Goal: Transaction & Acquisition: Purchase product/service

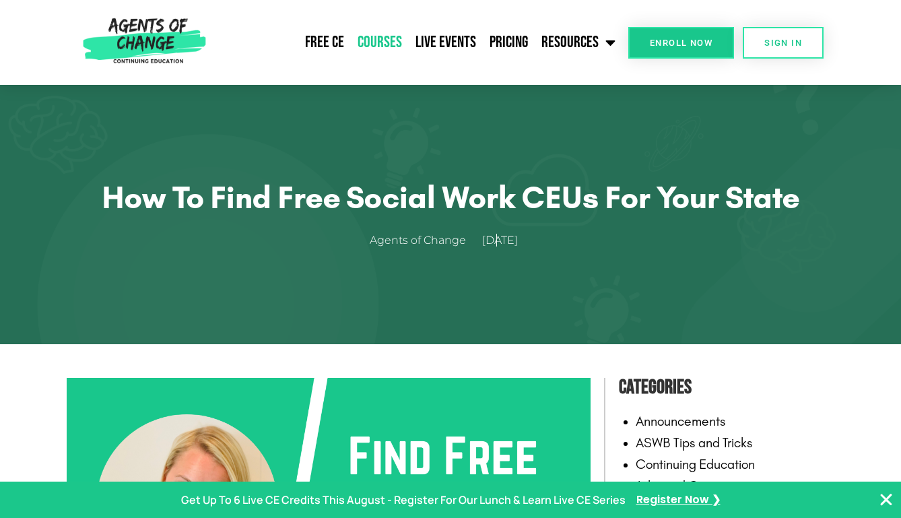
click at [379, 36] on link "Courses" at bounding box center [380, 43] width 58 height 34
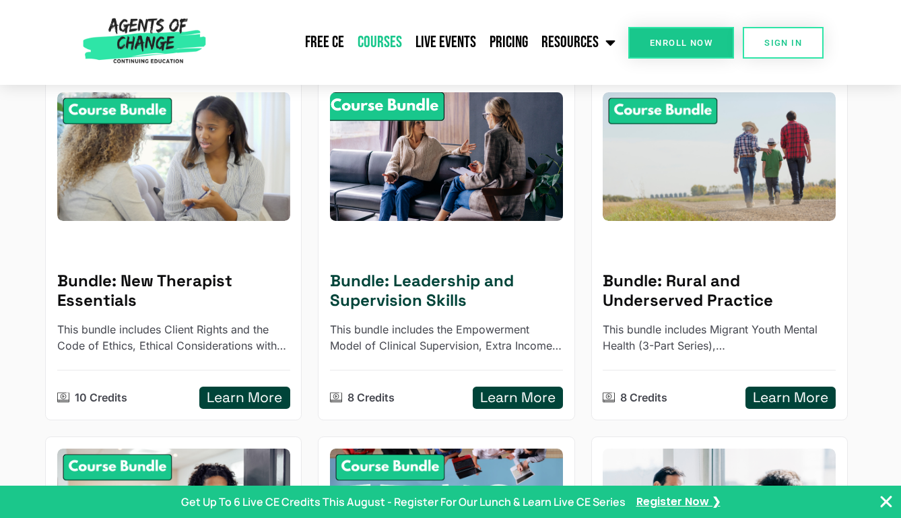
scroll to position [197, 0]
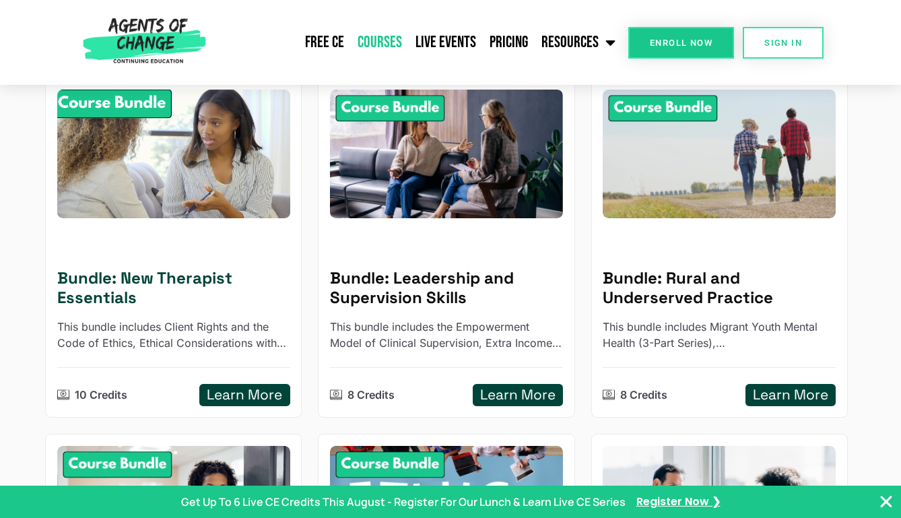
click at [201, 338] on p "This bundle includes Client Rights and the Code of Ethics, Ethical Consideratio…" at bounding box center [173, 335] width 233 height 32
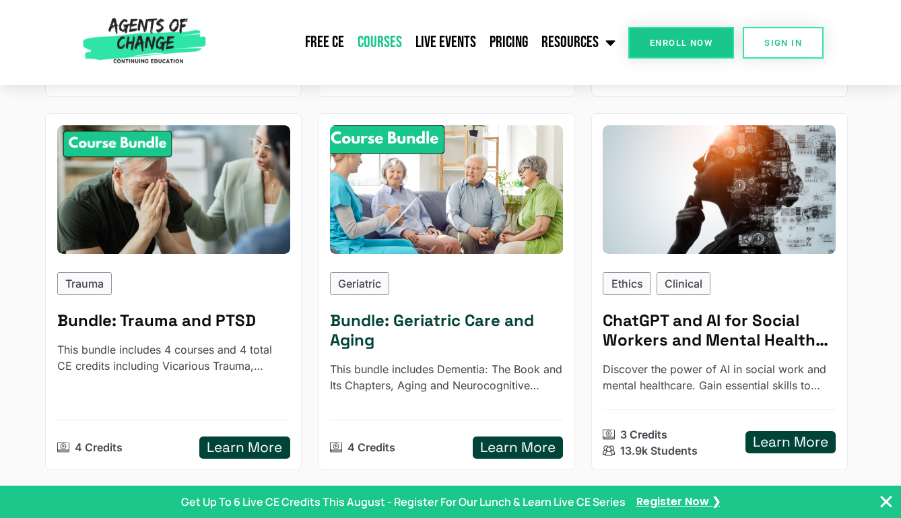
scroll to position [1233, 0]
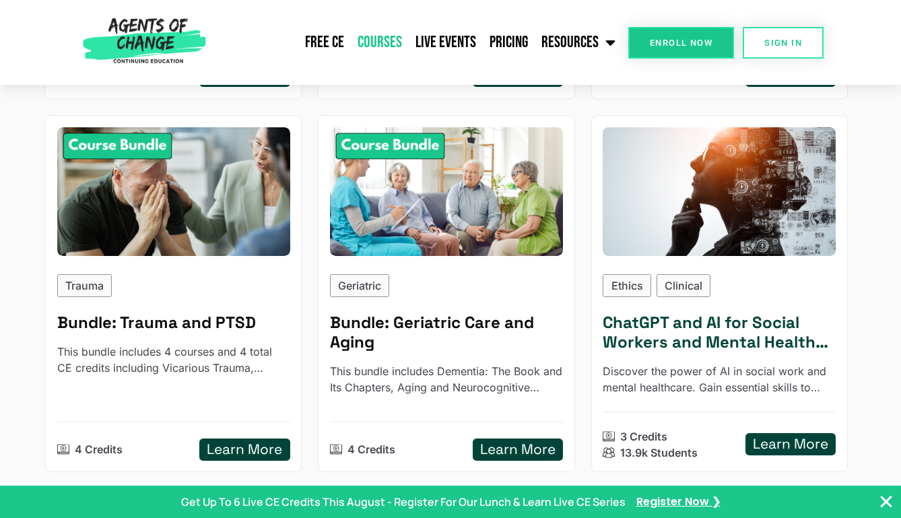
click at [669, 345] on h5 "ChatGPT and AI for Social Workers and Mental Health Professionals" at bounding box center [719, 332] width 233 height 39
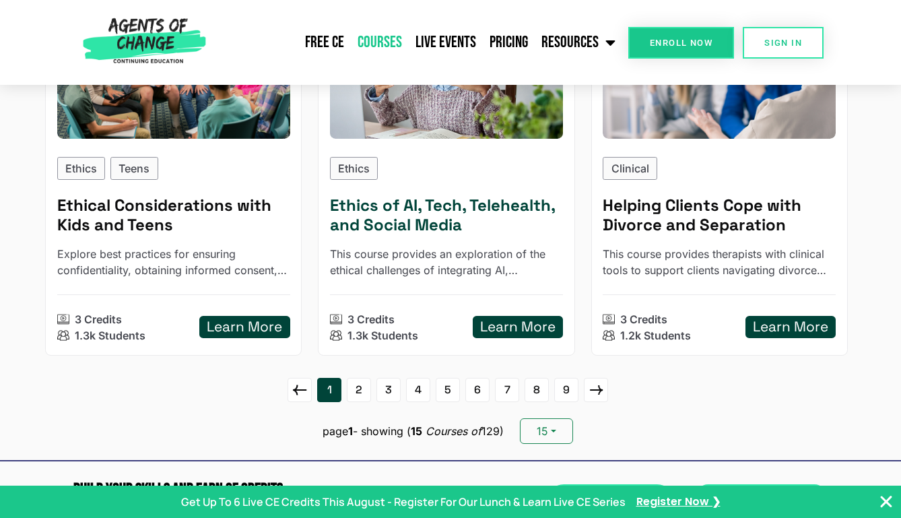
scroll to position [1724, 0]
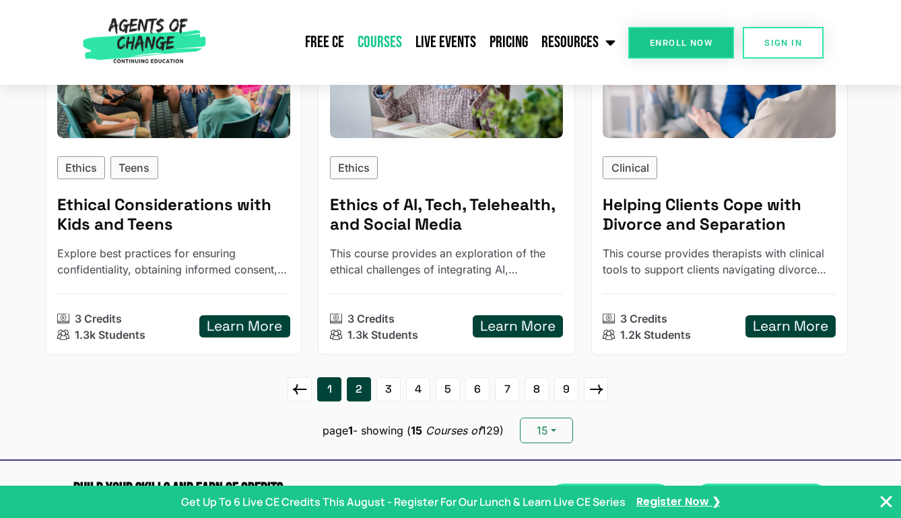
click at [358, 392] on link "2" at bounding box center [359, 389] width 24 height 24
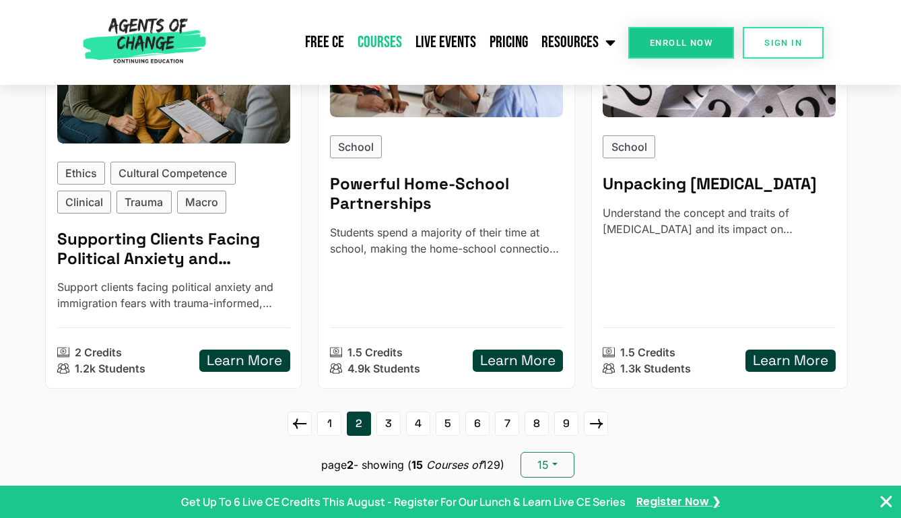
scroll to position [1795, 0]
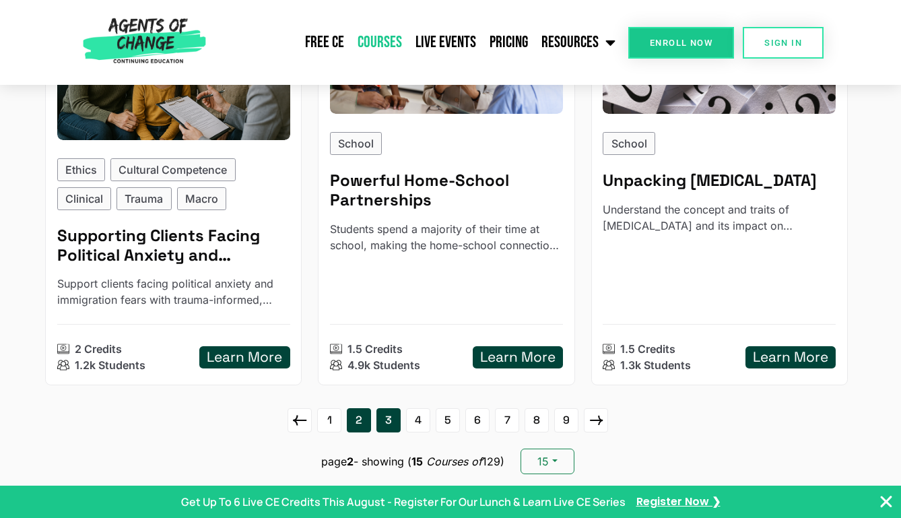
click at [388, 412] on link "3" at bounding box center [389, 420] width 24 height 24
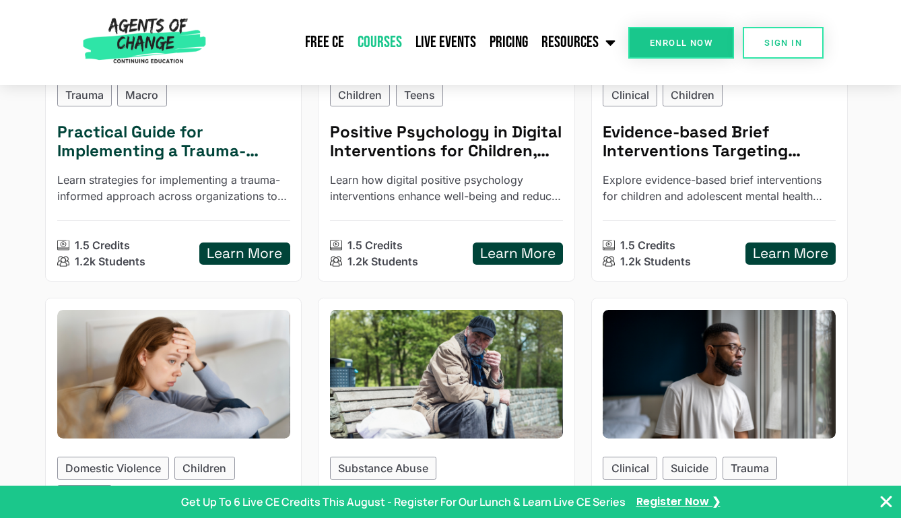
scroll to position [1097, 0]
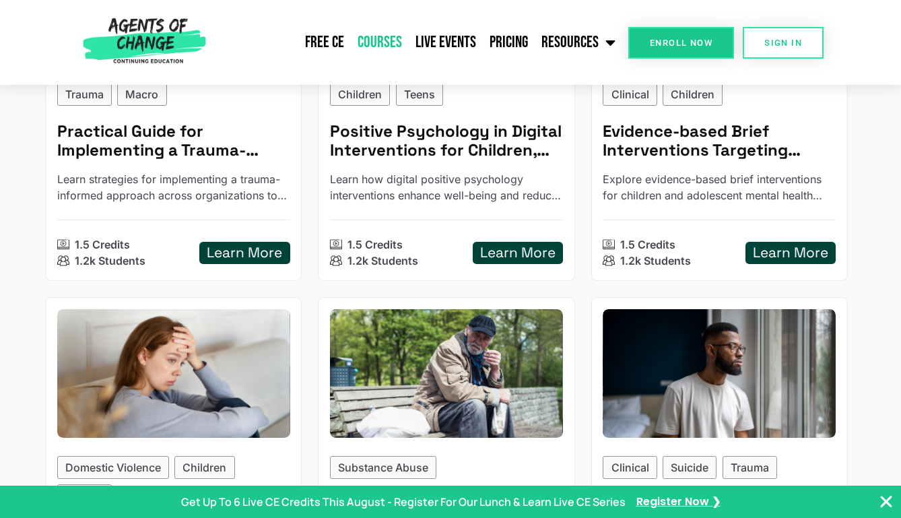
click at [685, 38] on span "Enroll Now" at bounding box center [681, 42] width 63 height 9
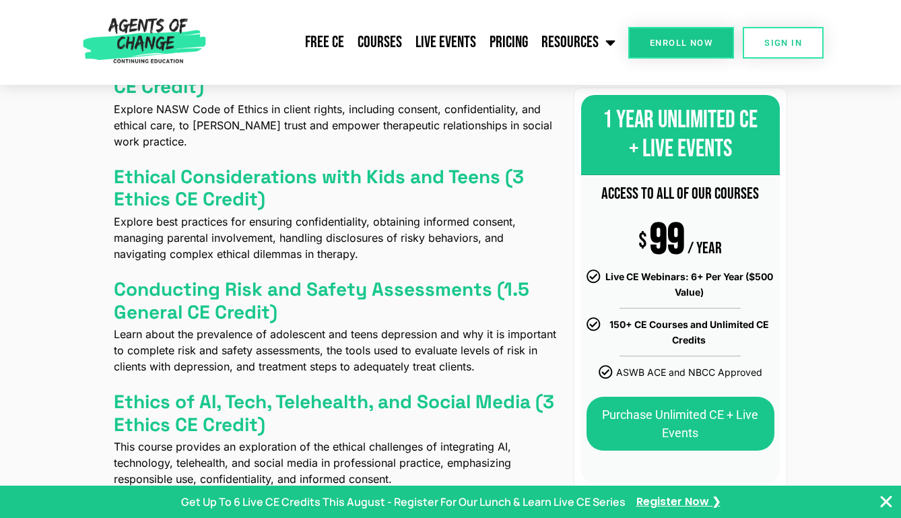
scroll to position [732, 0]
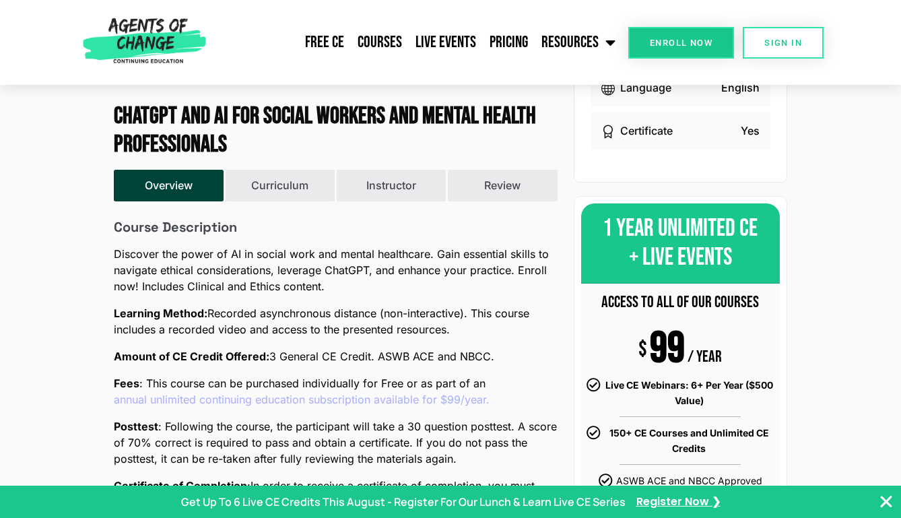
scroll to position [348, 0]
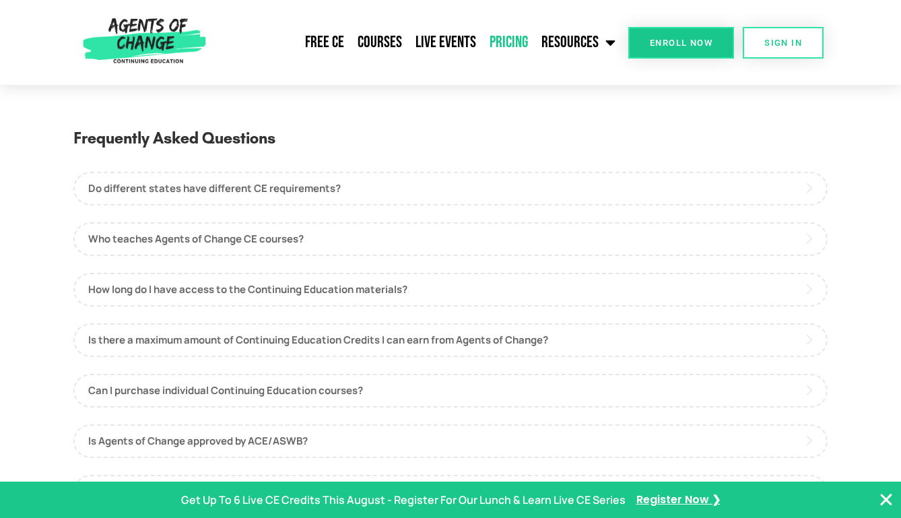
scroll to position [635, 0]
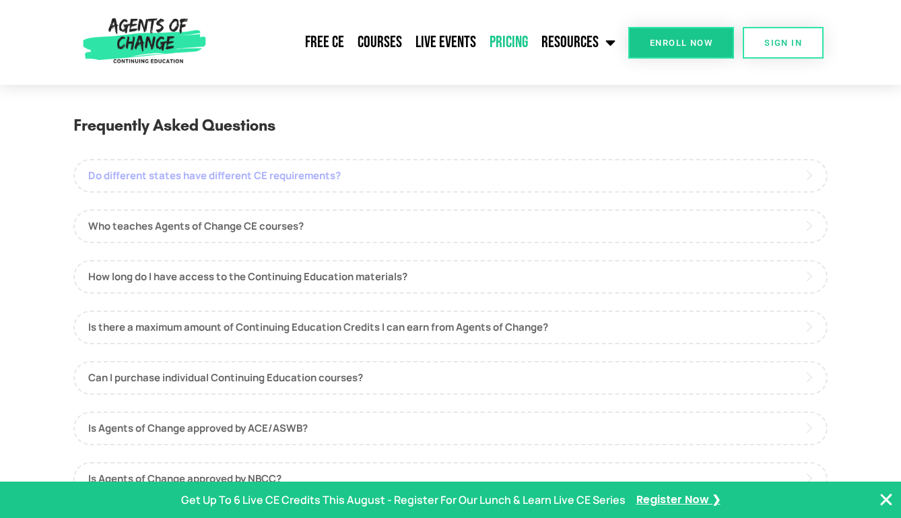
click at [343, 171] on link "Do different states have different CE requirements?" at bounding box center [450, 176] width 755 height 34
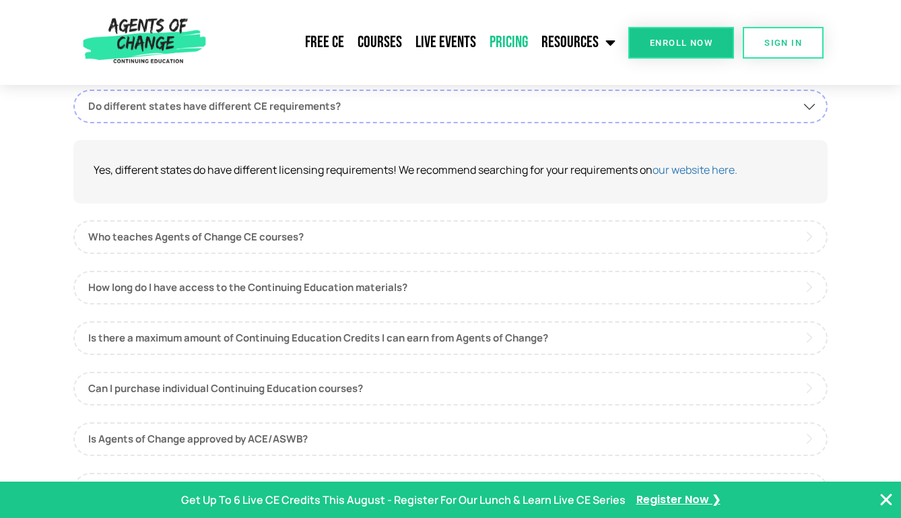
scroll to position [708, 0]
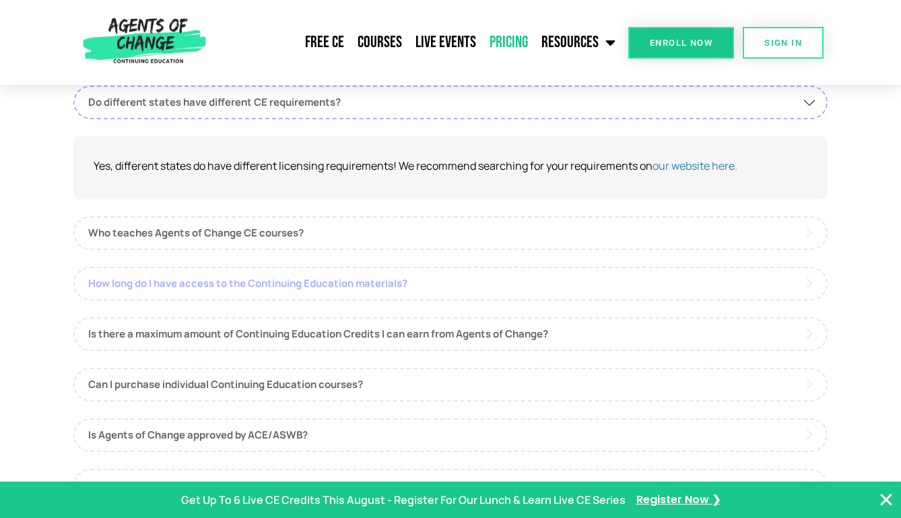
click at [368, 267] on link "How long do I have access to the Continuing Education materials?" at bounding box center [450, 284] width 755 height 34
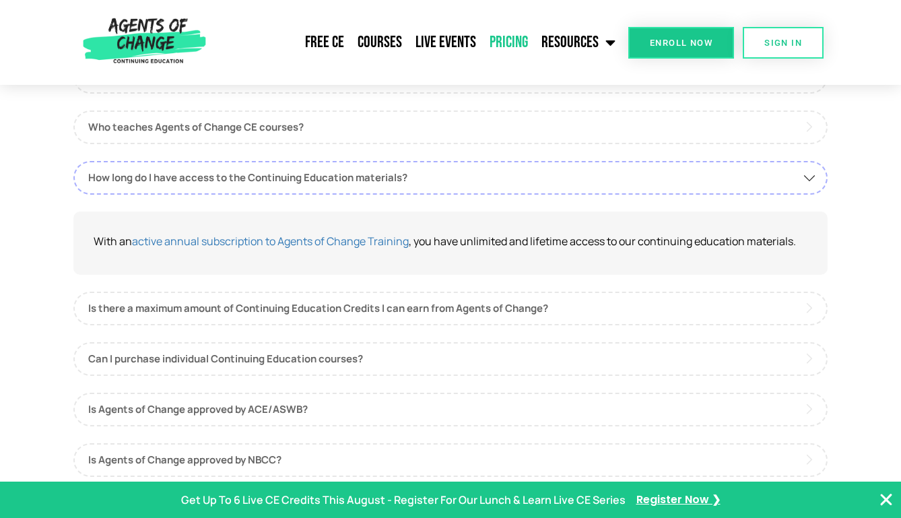
scroll to position [736, 0]
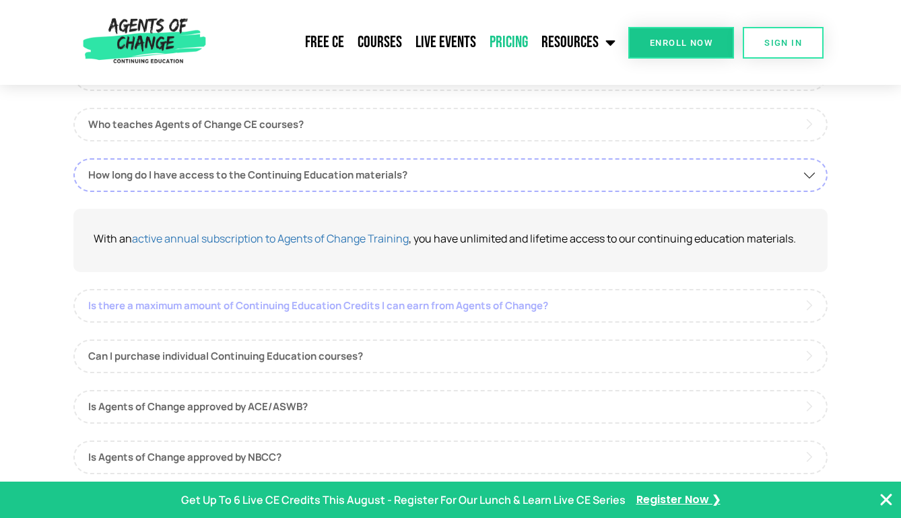
click at [411, 306] on link "Is there a maximum amount of Continuing Education Credits I can earn from Agent…" at bounding box center [450, 306] width 755 height 34
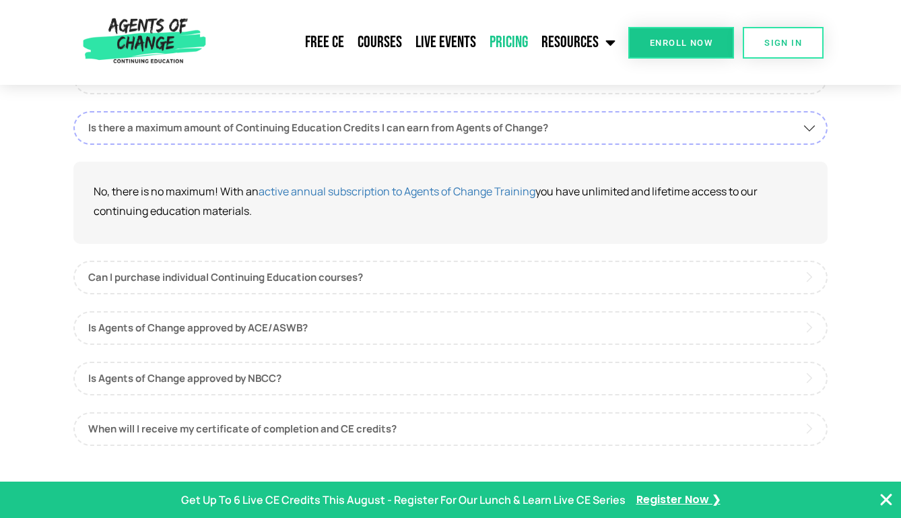
scroll to position [835, 0]
click at [403, 315] on link "Is Agents of Change approved by ACE/ASWB?" at bounding box center [450, 327] width 755 height 34
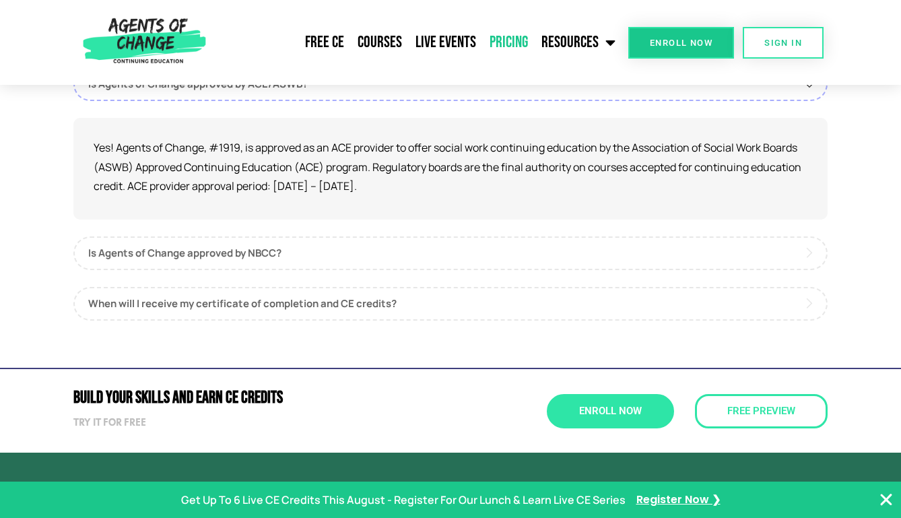
scroll to position [978, 0]
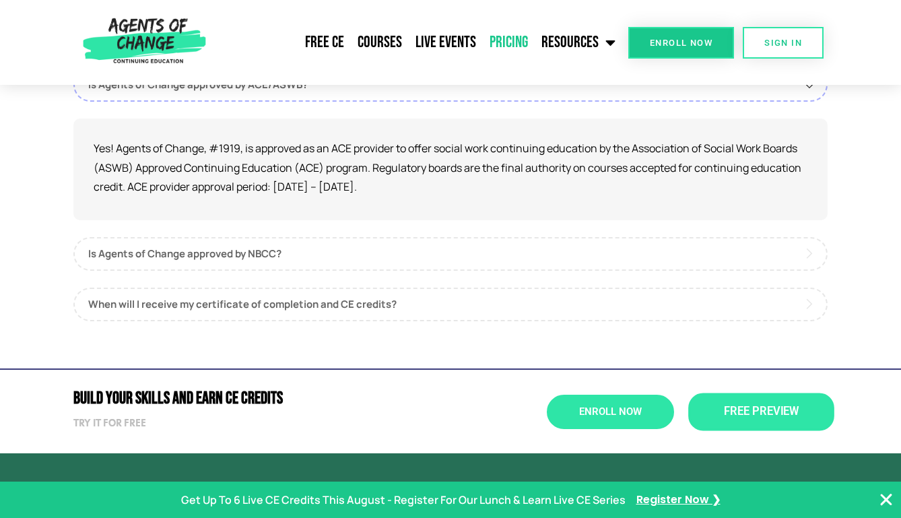
click at [768, 413] on link "Free Preview" at bounding box center [761, 412] width 146 height 38
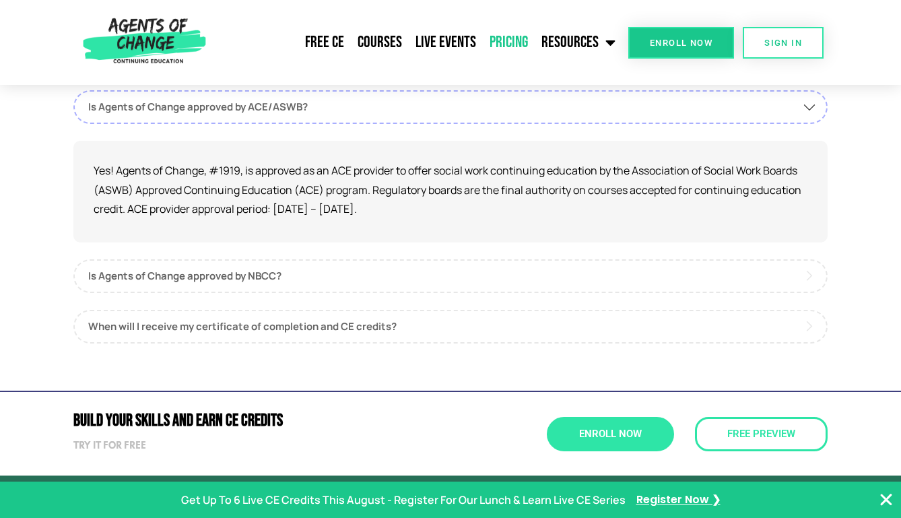
scroll to position [943, 0]
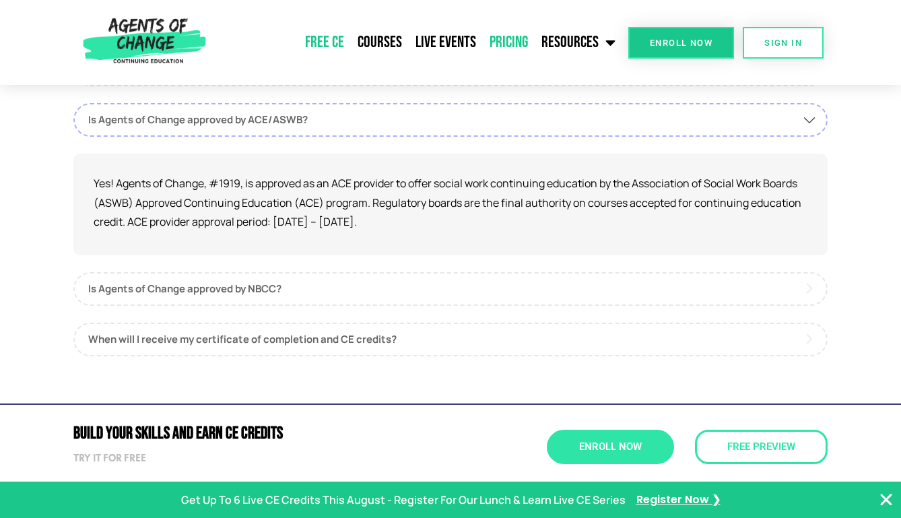
click at [325, 39] on link "Free CE" at bounding box center [324, 43] width 53 height 34
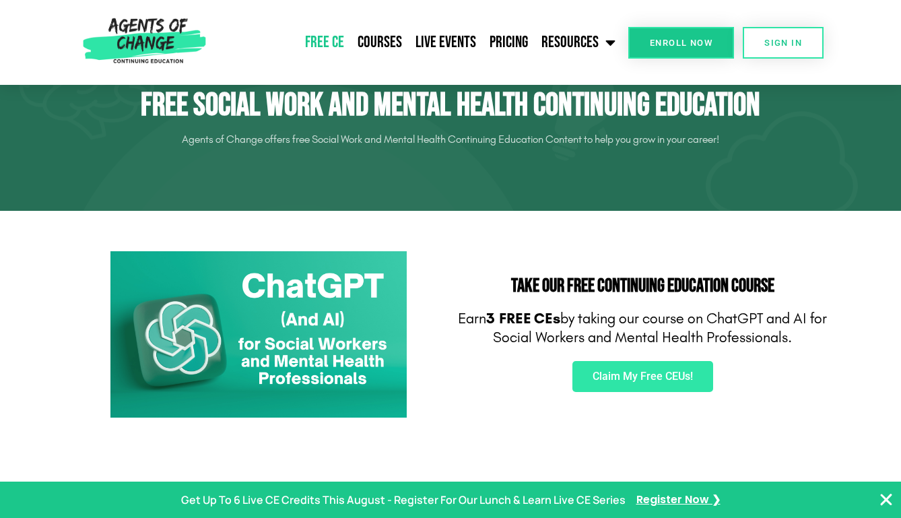
scroll to position [75, 0]
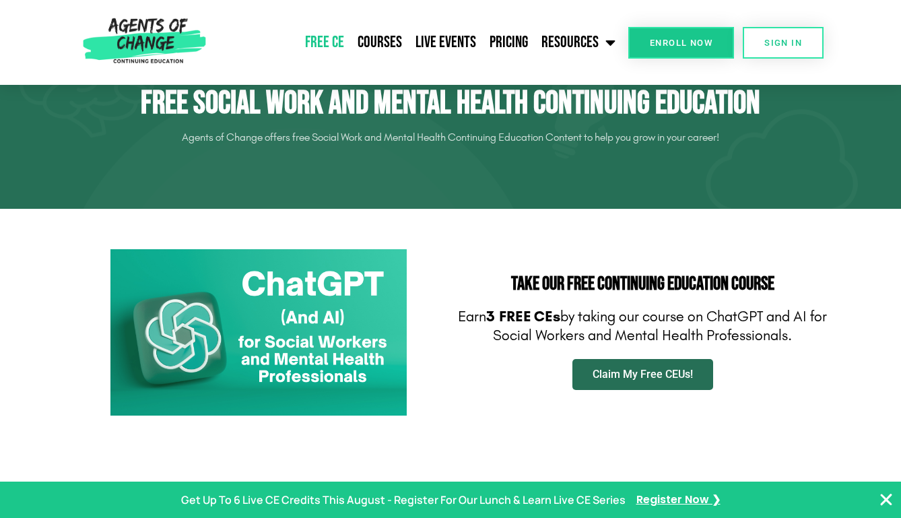
click at [625, 376] on span "Claim My Free CEUs!" at bounding box center [643, 374] width 100 height 11
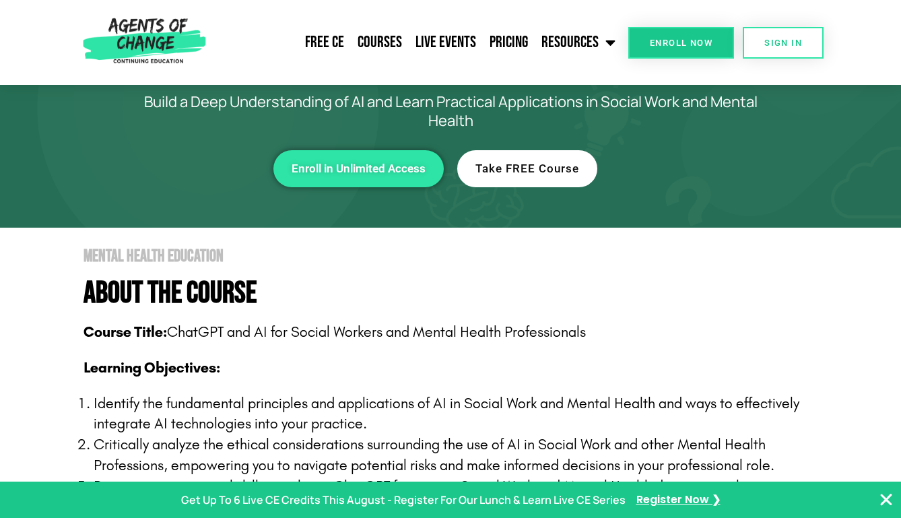
scroll to position [88, 0]
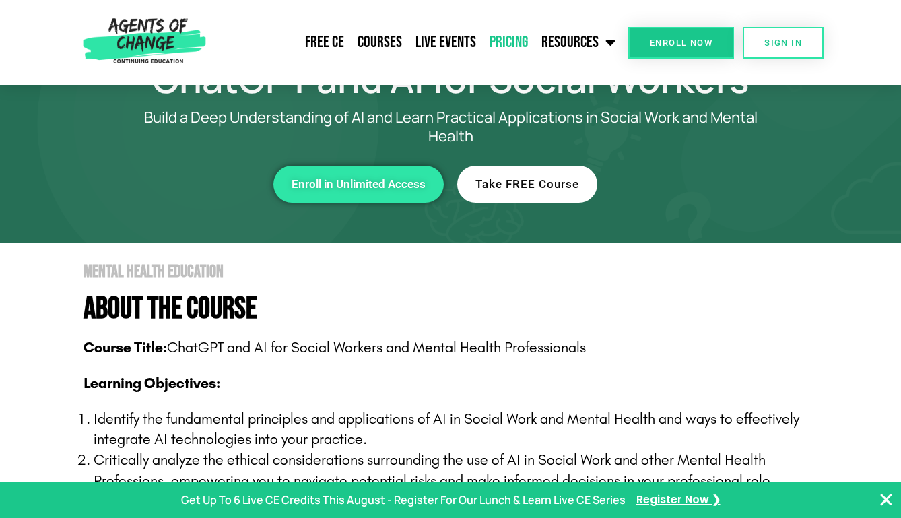
click at [519, 36] on link "Pricing" at bounding box center [509, 43] width 52 height 34
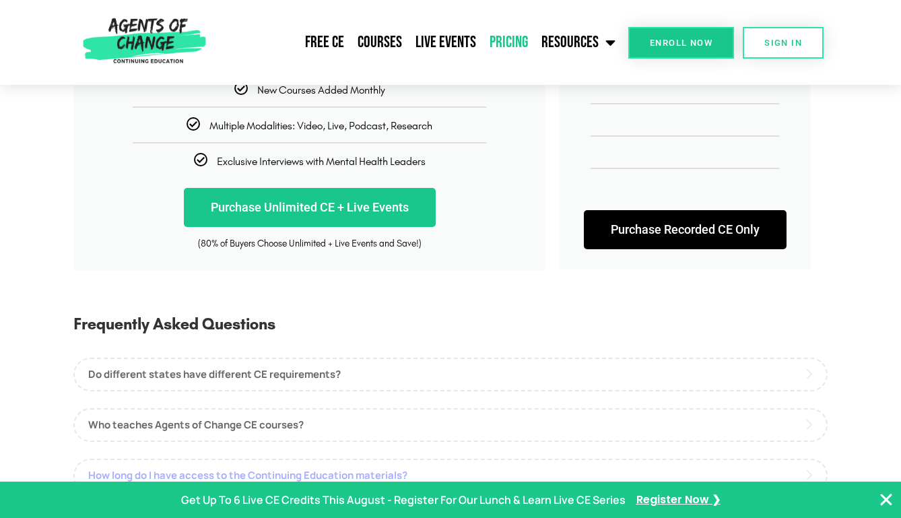
scroll to position [387, 0]
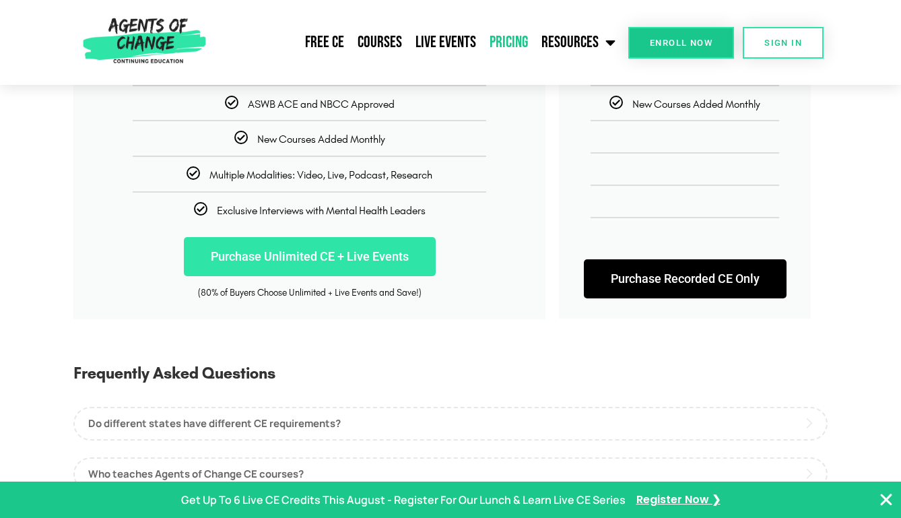
click at [331, 243] on link "Purchase Unlimited CE + Live Events" at bounding box center [310, 256] width 252 height 39
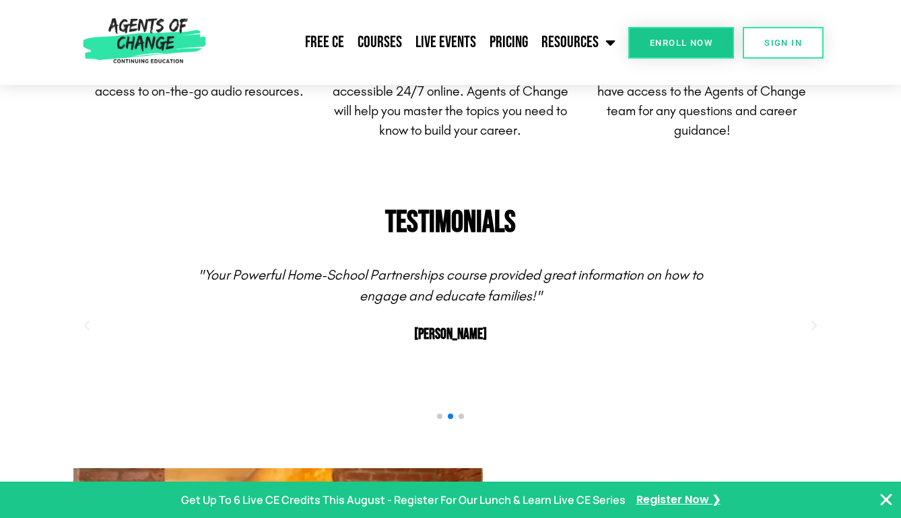
scroll to position [470, 0]
click at [373, 42] on link "Courses" at bounding box center [380, 43] width 58 height 34
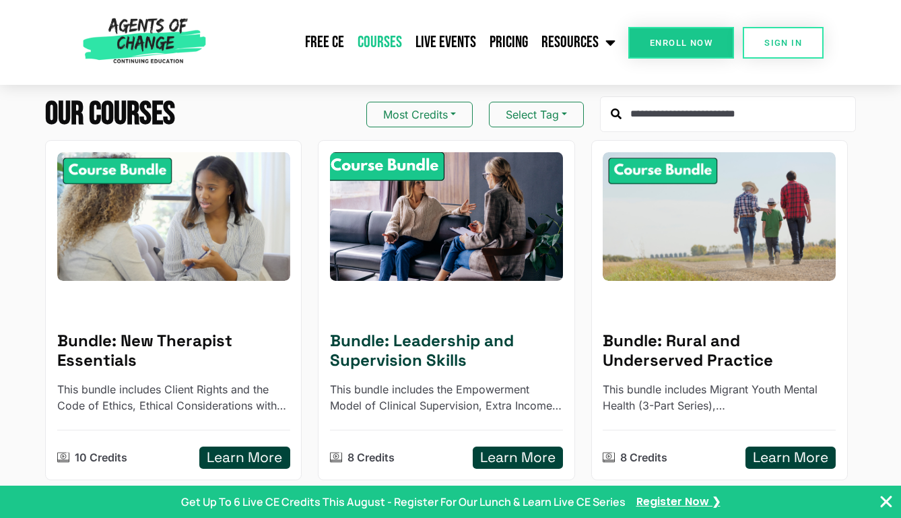
scroll to position [134, 0]
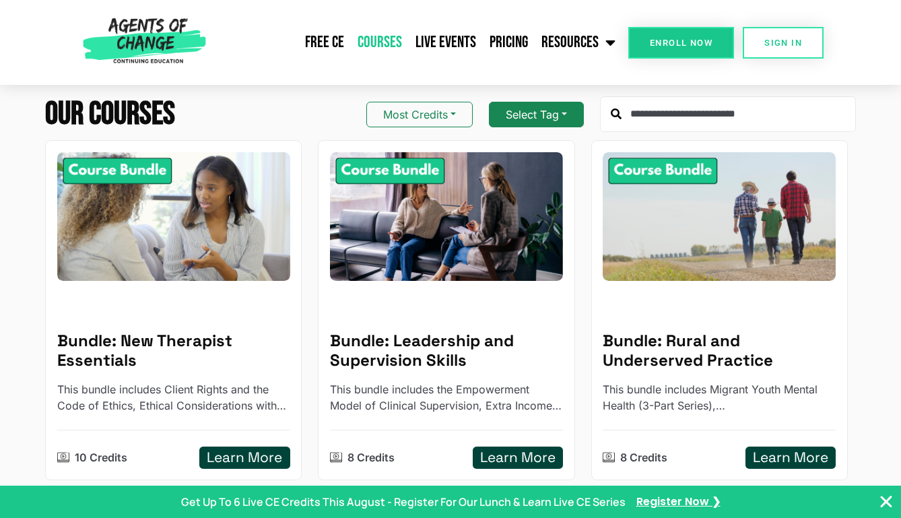
click at [513, 114] on button "Select Tag" at bounding box center [536, 115] width 95 height 26
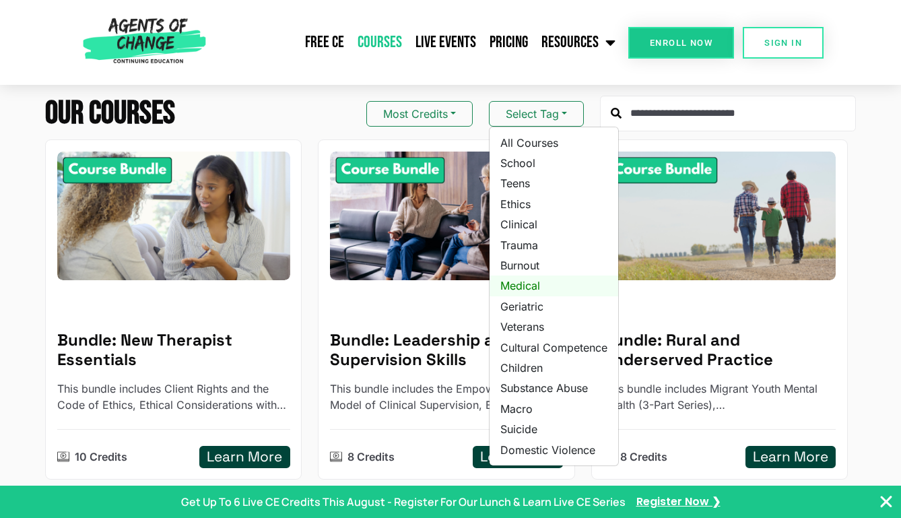
scroll to position [138, 0]
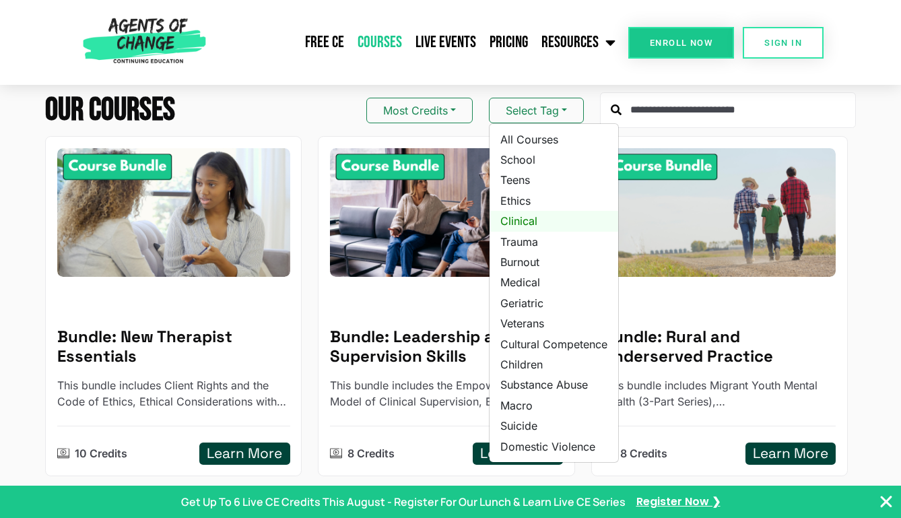
click at [523, 222] on link "Clinical" at bounding box center [554, 221] width 129 height 20
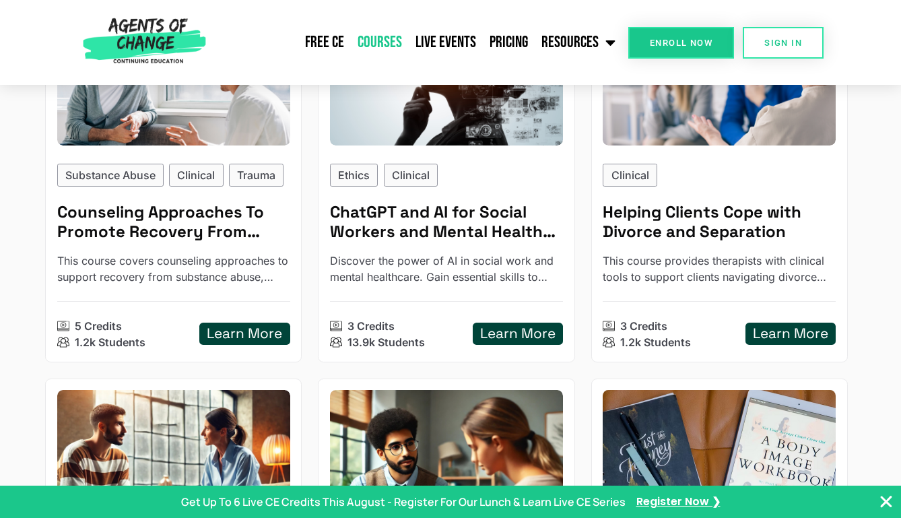
scroll to position [53, 0]
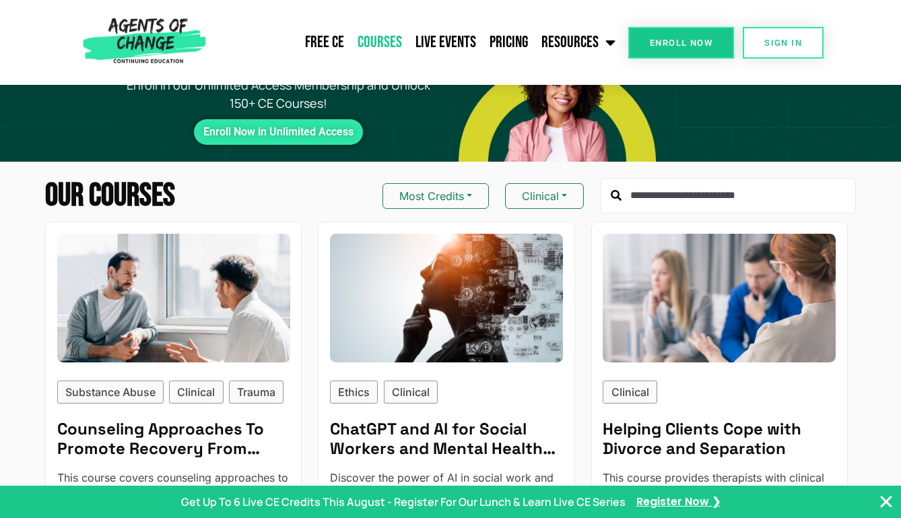
click at [638, 199] on input "text" at bounding box center [728, 196] width 256 height 36
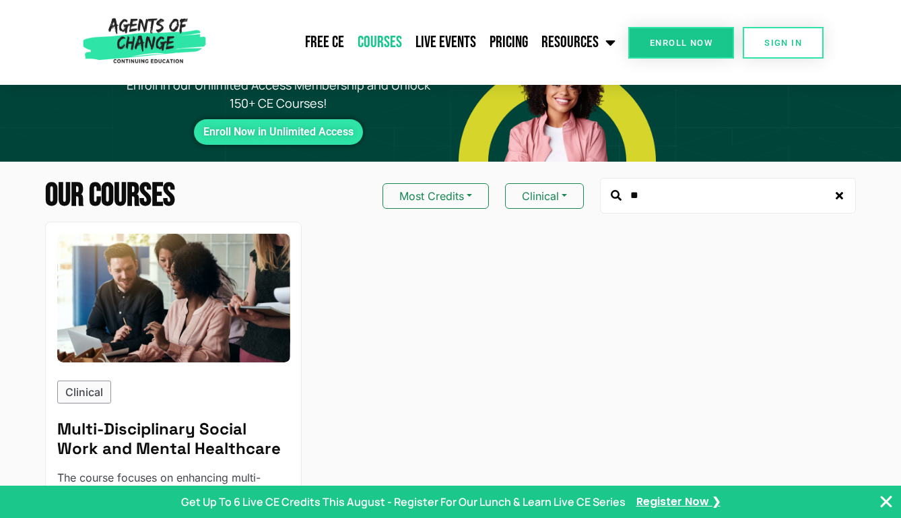
type input "*"
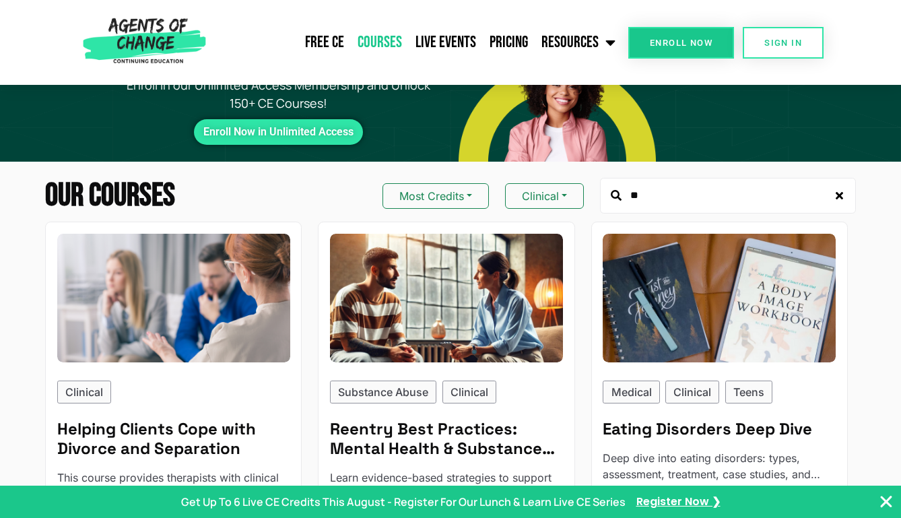
type input "*"
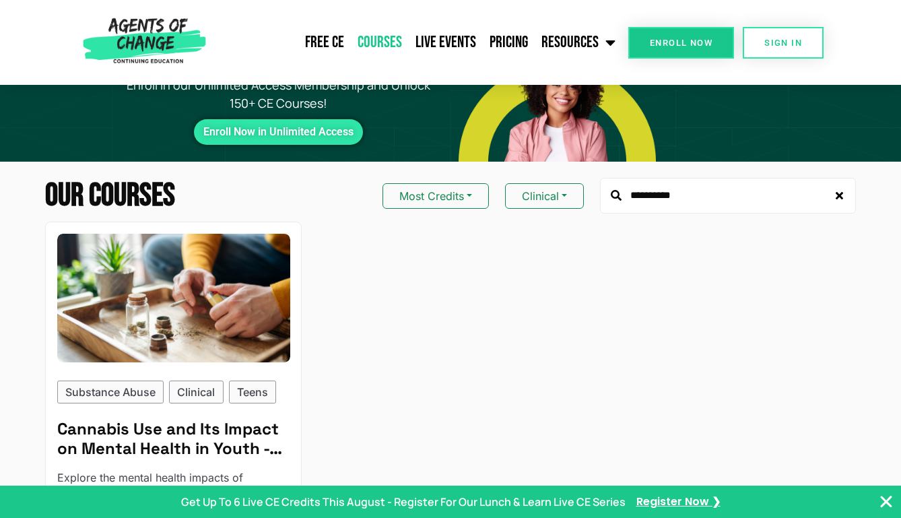
type input "**********"
click at [484, 195] on button "Most Credits" at bounding box center [436, 196] width 106 height 26
click at [416, 246] on span "Name" at bounding box center [436, 245] width 85 height 15
click at [701, 197] on input "**********" at bounding box center [728, 196] width 256 height 36
click at [539, 198] on button "Clinical" at bounding box center [544, 196] width 79 height 26
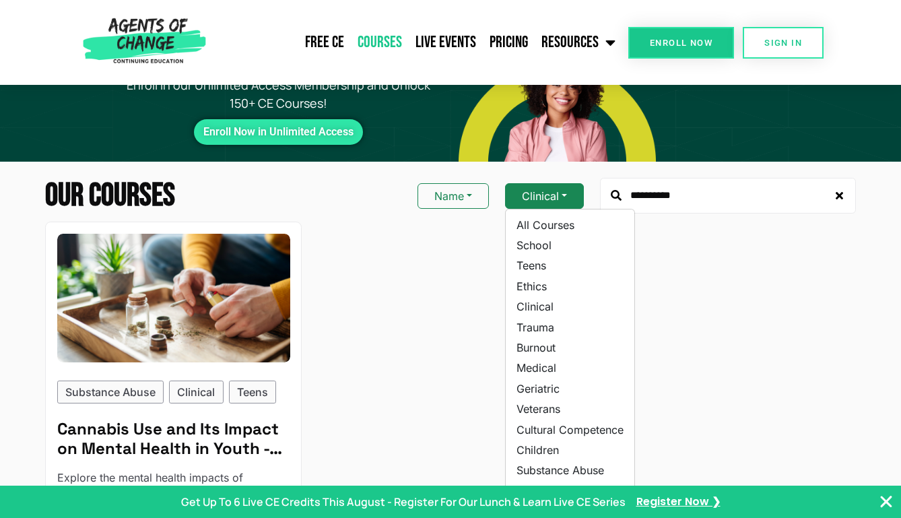
click at [537, 198] on button "Clinical" at bounding box center [544, 196] width 79 height 26
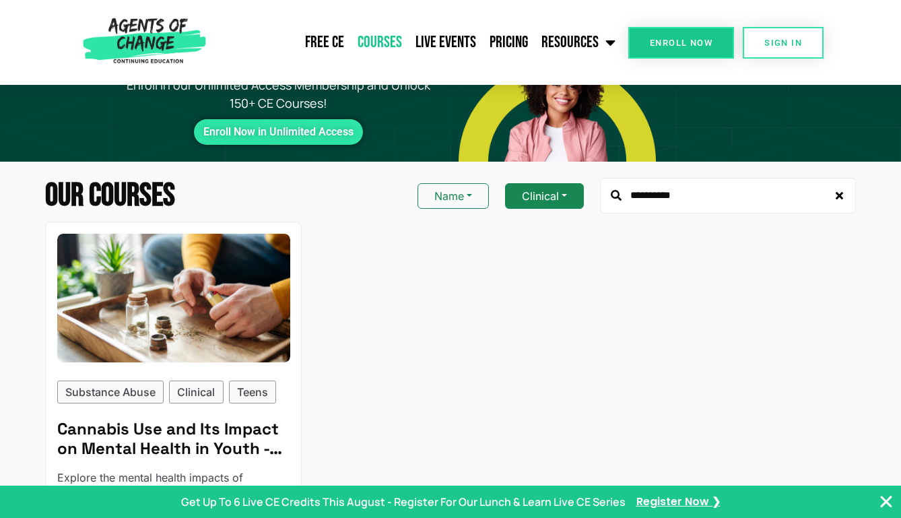
click at [537, 198] on button "Clinical" at bounding box center [544, 196] width 79 height 26
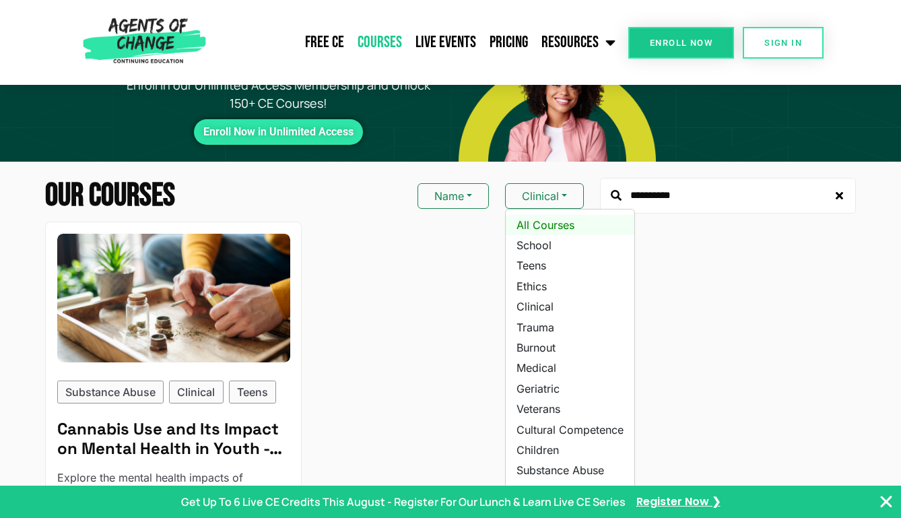
click at [538, 228] on link "All Courses" at bounding box center [570, 225] width 129 height 20
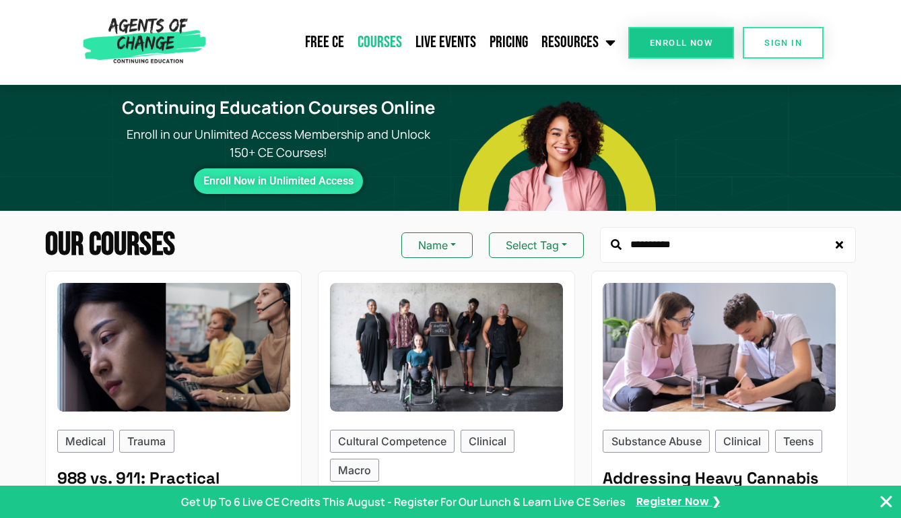
scroll to position [6, 0]
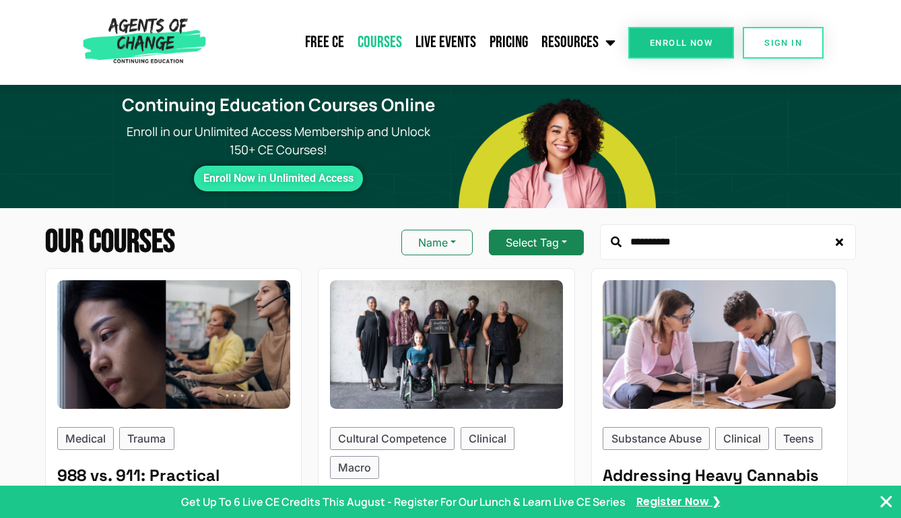
click at [565, 245] on button "Select Tag" at bounding box center [536, 243] width 95 height 26
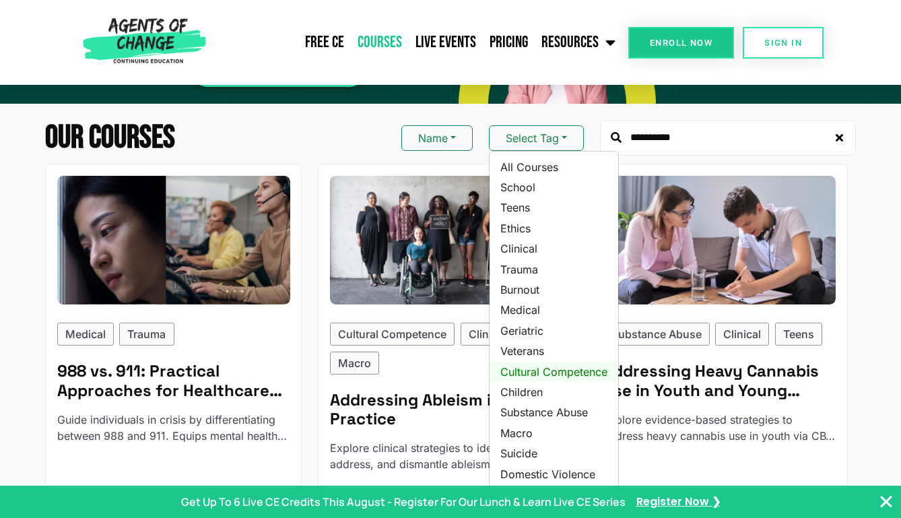
scroll to position [104, 0]
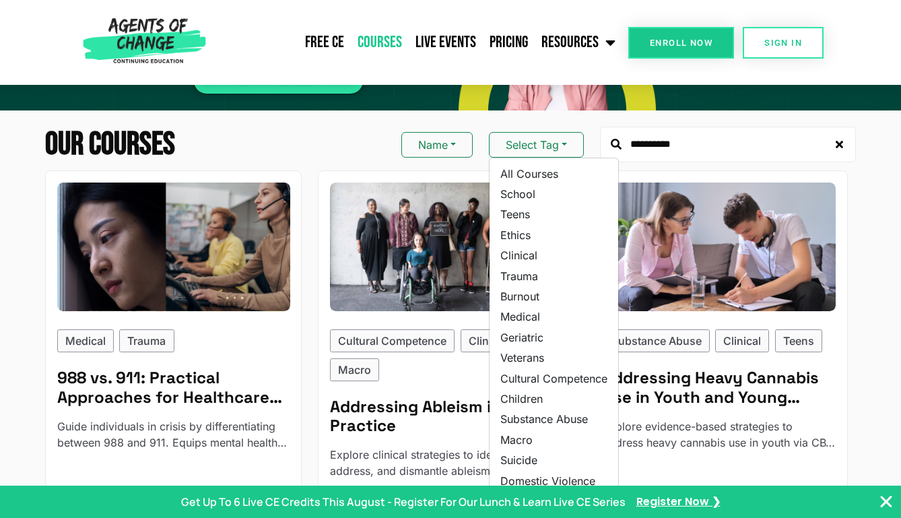
click at [669, 152] on input "**********" at bounding box center [728, 145] width 256 height 36
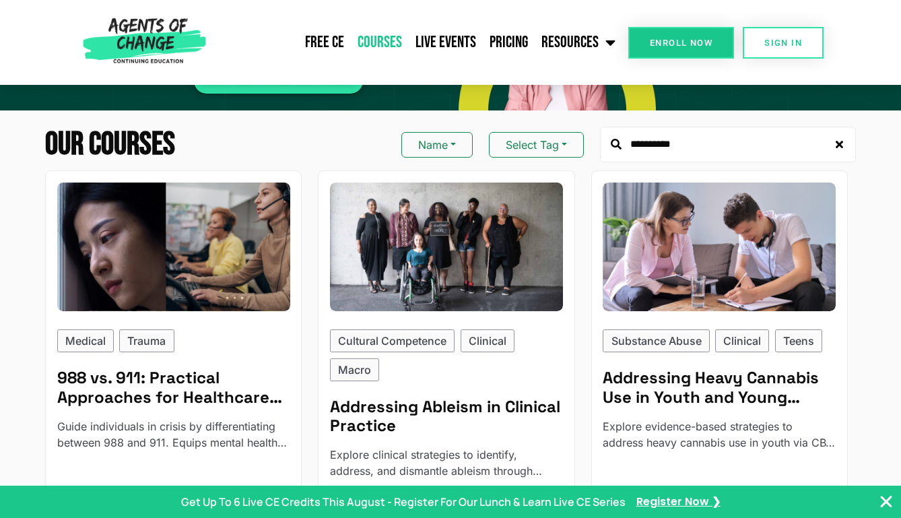
click at [669, 152] on input "**********" at bounding box center [728, 145] width 256 height 36
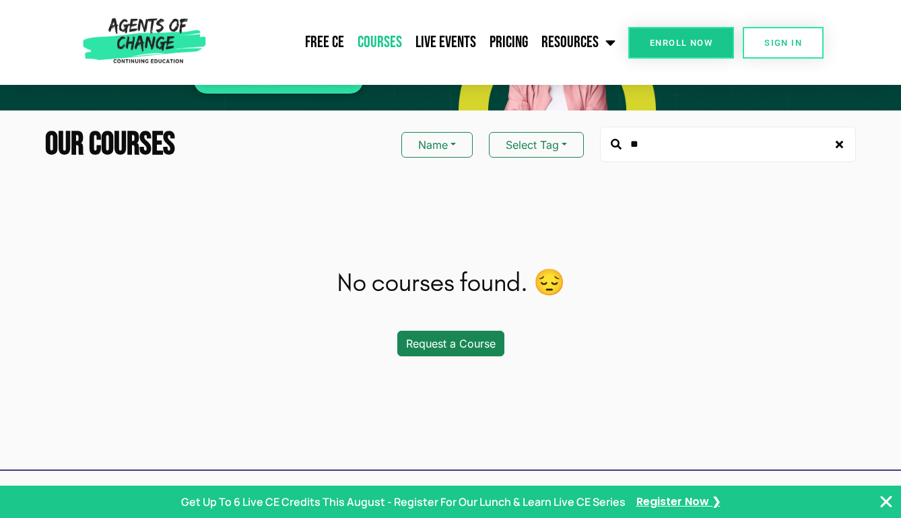
type input "*"
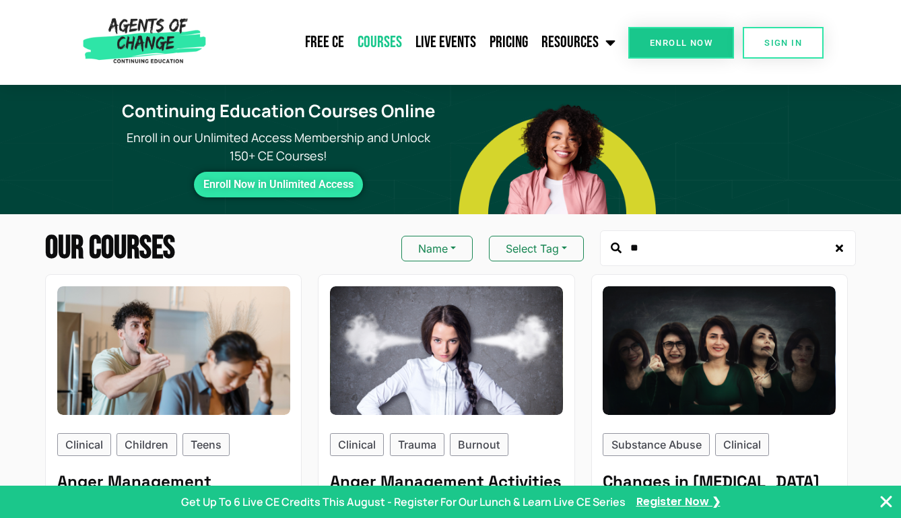
type input "*"
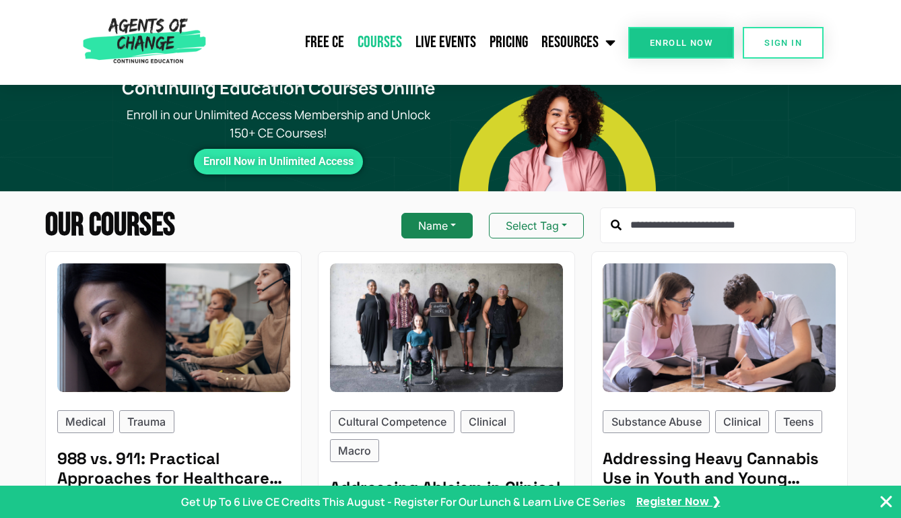
scroll to position [26, 0]
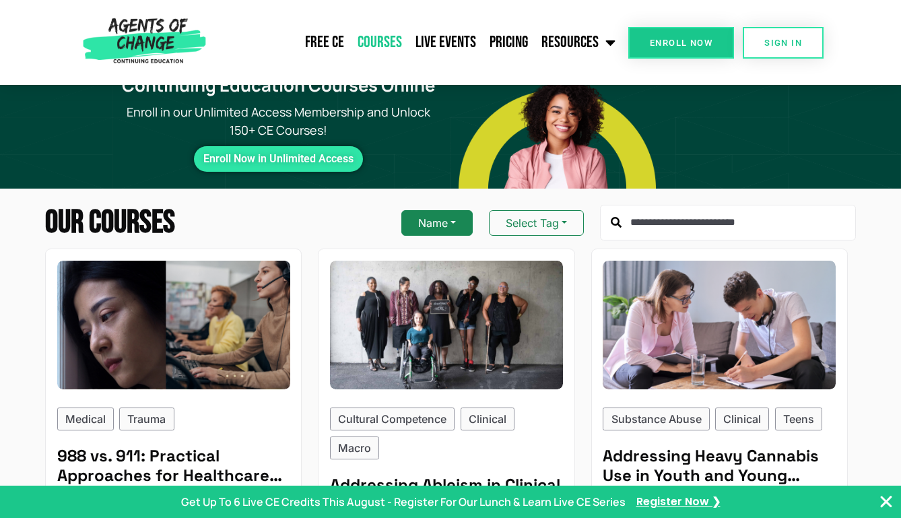
click at [457, 222] on button "Name" at bounding box center [437, 223] width 71 height 26
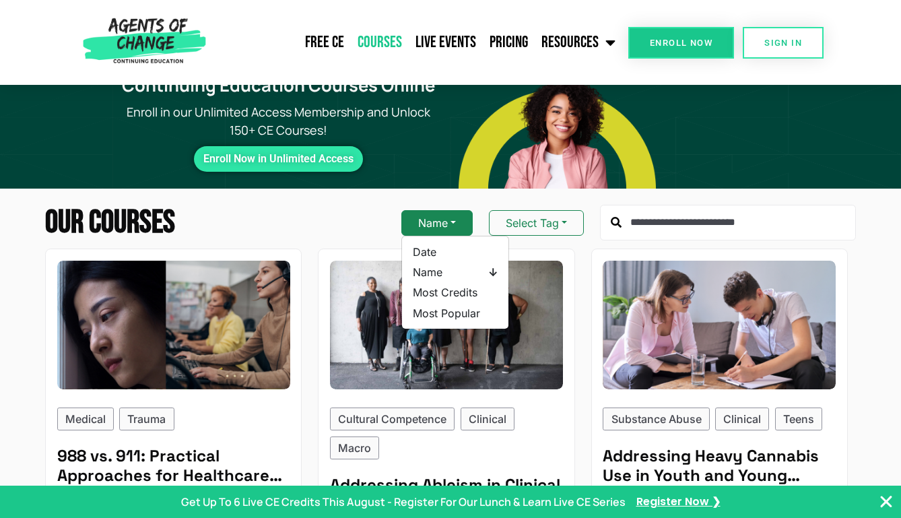
click at [453, 221] on button "Name" at bounding box center [437, 223] width 71 height 26
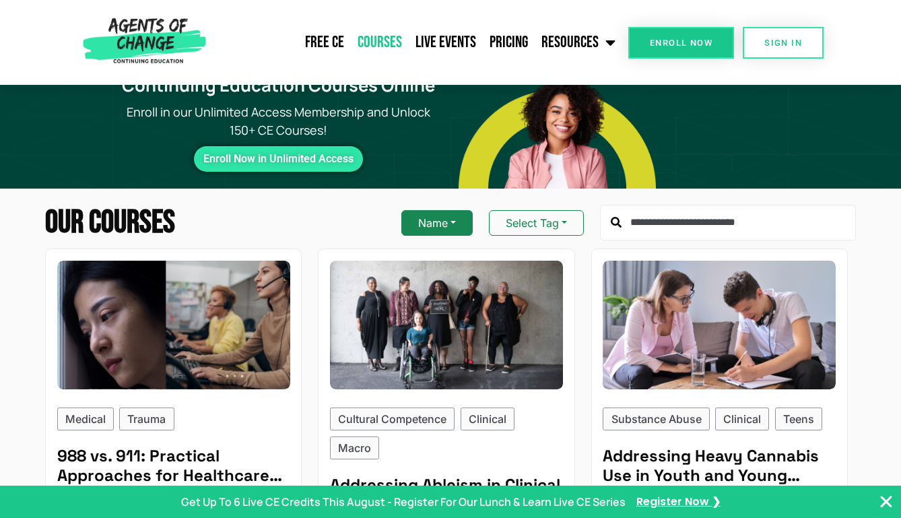
click at [453, 221] on button "Name" at bounding box center [437, 223] width 71 height 26
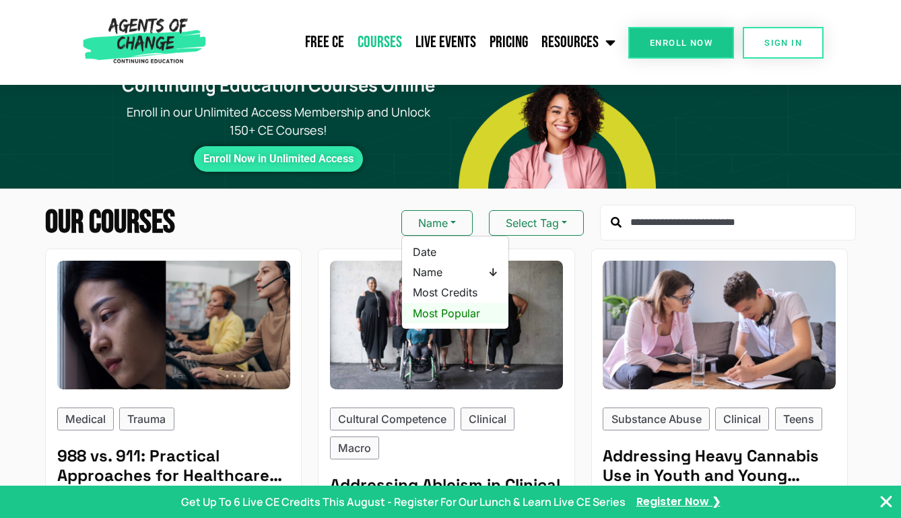
click at [435, 311] on span "Most Popular" at bounding box center [455, 313] width 85 height 15
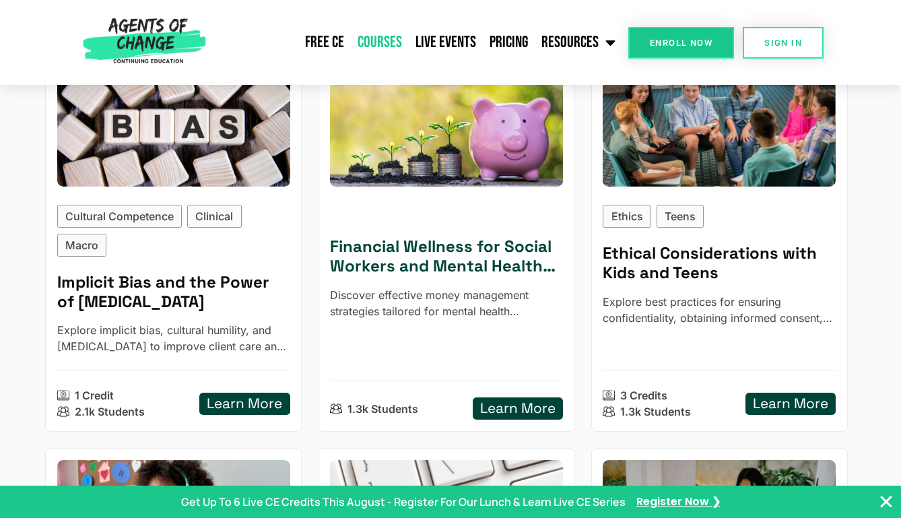
scroll to position [602, 0]
click at [414, 256] on h5 "Financial Wellness for Social Workers and Mental Health Professionals" at bounding box center [446, 256] width 233 height 39
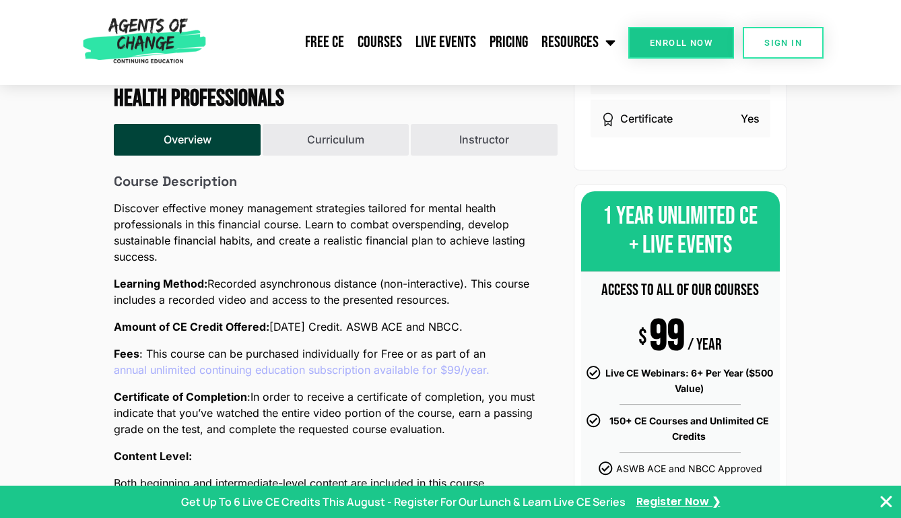
scroll to position [344, 0]
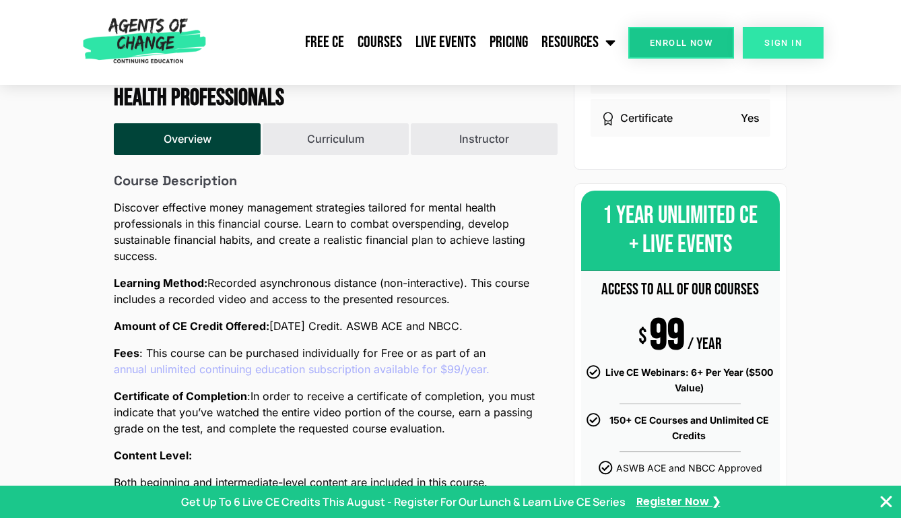
click at [772, 51] on link "SIGN IN" at bounding box center [783, 43] width 81 height 32
